Goal: Information Seeking & Learning: Learn about a topic

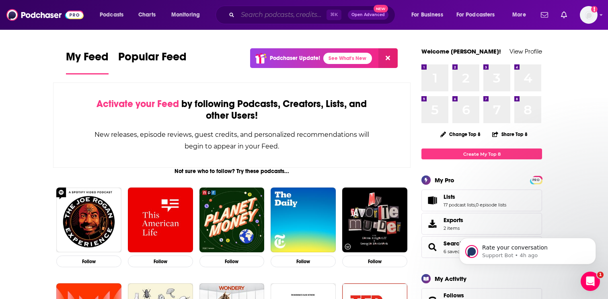
click at [274, 16] on input "Search podcasts, credits, & more..." at bounding box center [281, 14] width 89 height 13
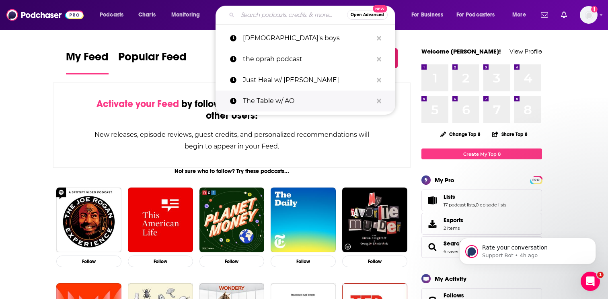
click at [276, 96] on p "The Table w/ AO" at bounding box center [308, 100] width 130 height 21
type input "The Table w/ AO"
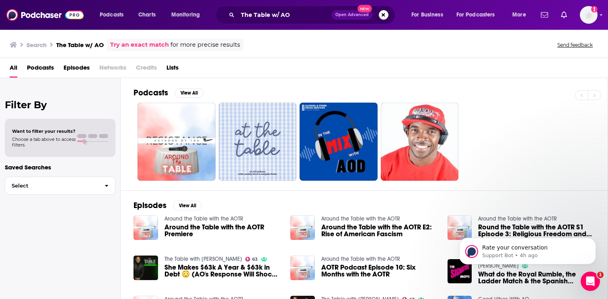
click at [217, 258] on link "The Table with [PERSON_NAME]" at bounding box center [203, 258] width 78 height 7
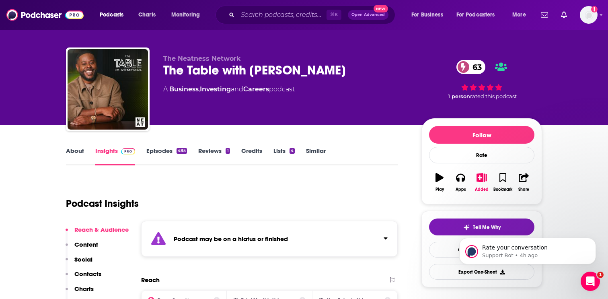
scroll to position [8, 0]
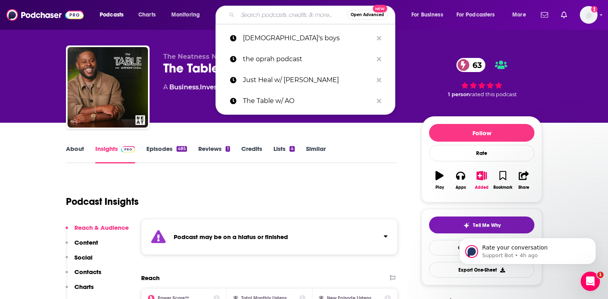
click at [276, 11] on input "Search podcasts, credits, & more..." at bounding box center [291, 14] width 109 height 13
click at [280, 77] on p "Just Heal w/ [PERSON_NAME]" at bounding box center [308, 80] width 130 height 21
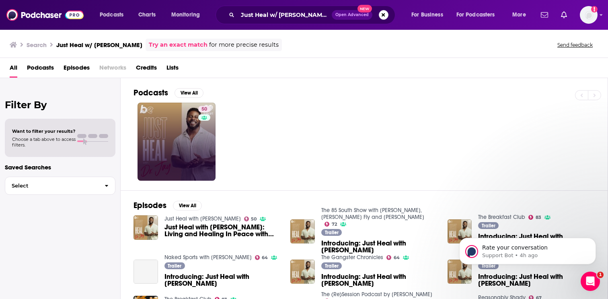
click at [195, 147] on link "50" at bounding box center [176, 141] width 78 height 78
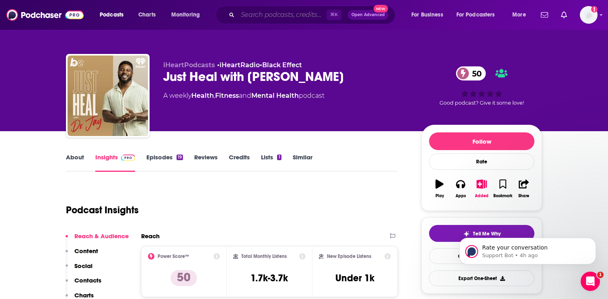
click at [258, 16] on input "Search podcasts, credits, & more..." at bounding box center [281, 14] width 89 height 13
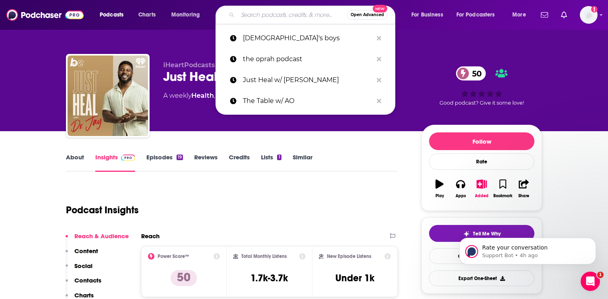
paste input "The Comprehensive Man podcast"
type input "The Comprehensive Man podcast"
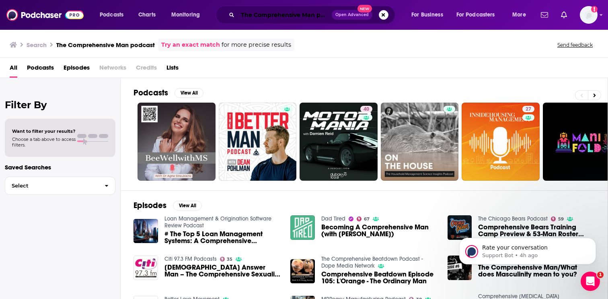
click at [285, 16] on input "The Comprehensive Man podcast" at bounding box center [284, 14] width 94 height 13
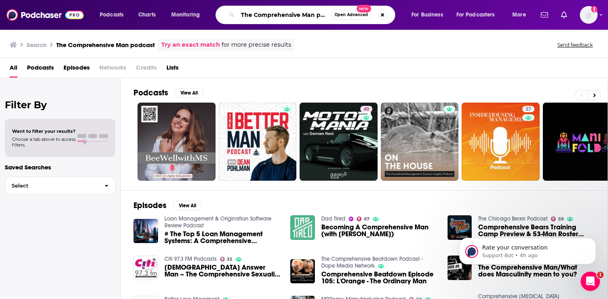
click at [285, 16] on input "The Comprehensive Man podcast" at bounding box center [283, 14] width 93 height 13
type input "hoda"
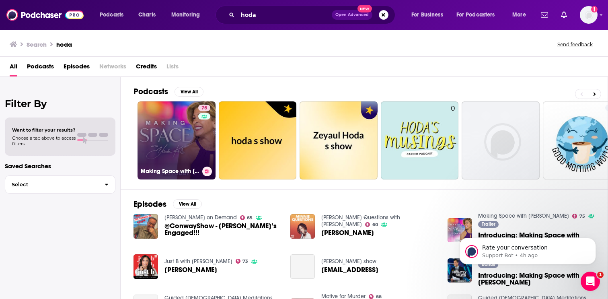
click at [185, 119] on link "75 Making Space with [PERSON_NAME]" at bounding box center [176, 140] width 78 height 78
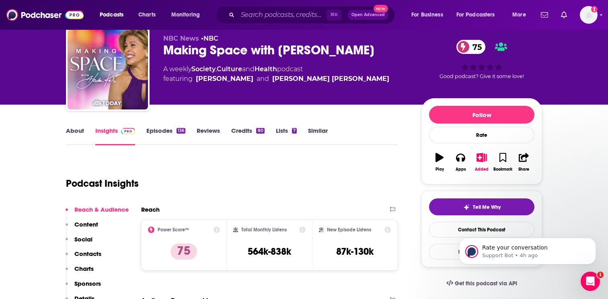
scroll to position [24, 0]
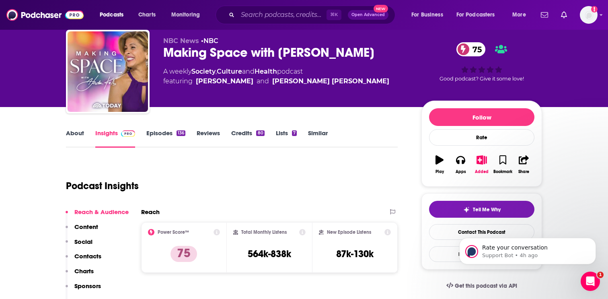
click at [175, 137] on link "Episodes 136" at bounding box center [165, 138] width 39 height 18
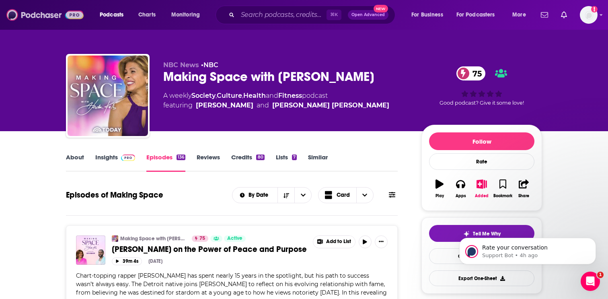
click at [68, 21] on img at bounding box center [44, 14] width 77 height 15
